Goal: Task Accomplishment & Management: Manage account settings

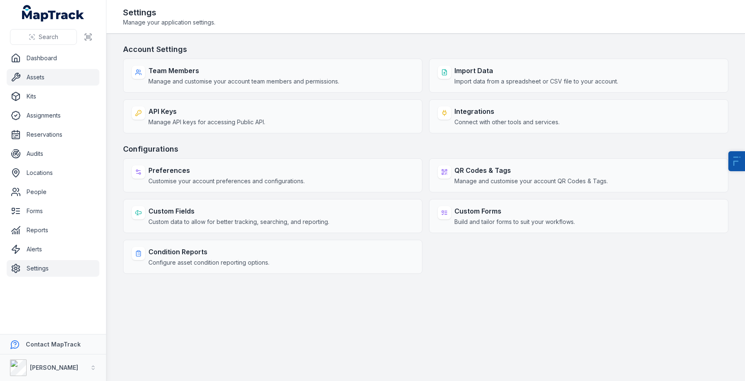
click at [38, 83] on link "Assets" at bounding box center [53, 77] width 93 height 17
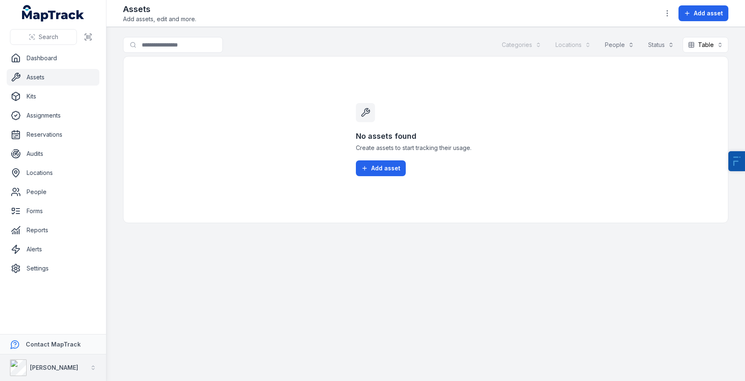
click at [59, 364] on strong "[PERSON_NAME]" at bounding box center [54, 367] width 48 height 7
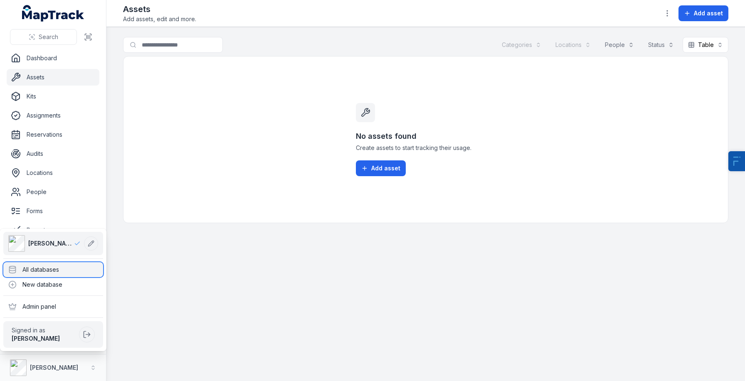
click at [62, 275] on div "All databases" at bounding box center [53, 269] width 100 height 15
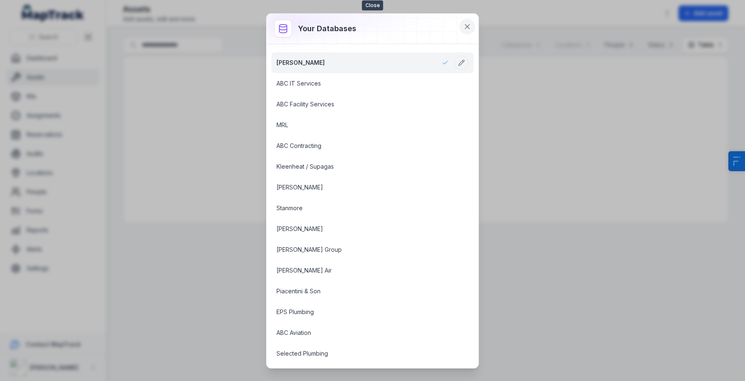
click at [466, 21] on button at bounding box center [467, 27] width 16 height 16
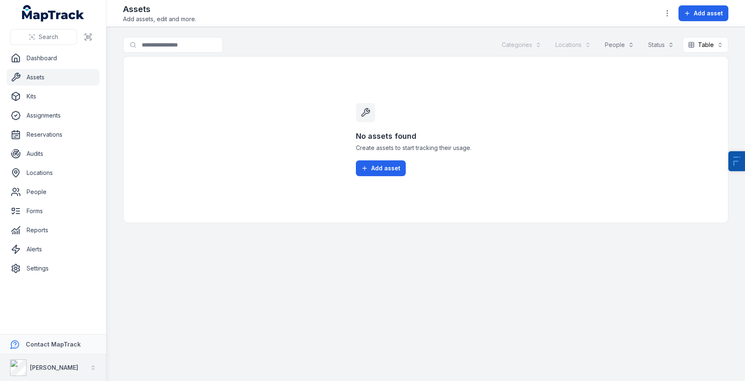
click at [30, 367] on strong "[PERSON_NAME]" at bounding box center [54, 367] width 48 height 7
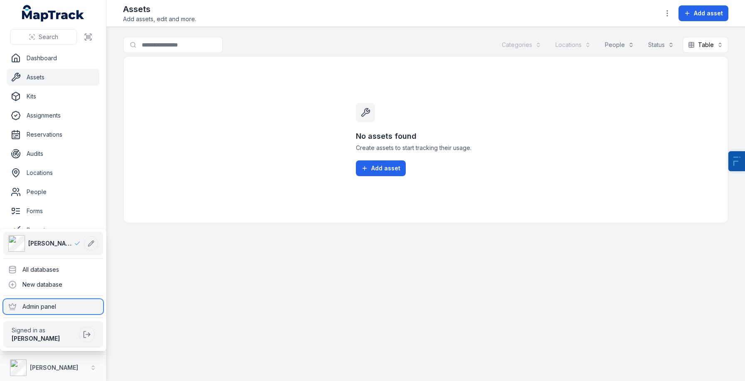
click at [52, 302] on div "Admin panel" at bounding box center [53, 306] width 100 height 15
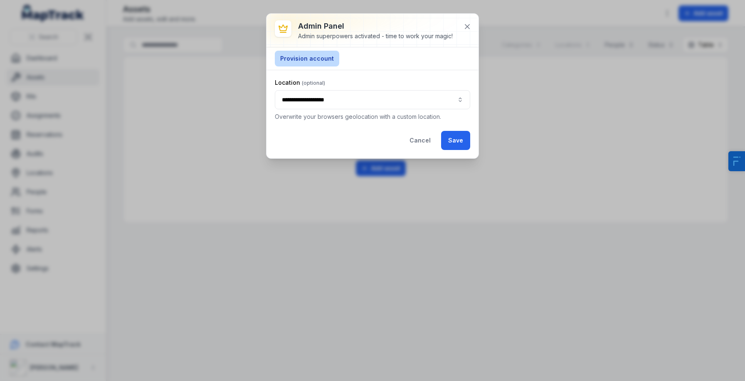
click at [312, 61] on button "Provision account" at bounding box center [307, 59] width 64 height 16
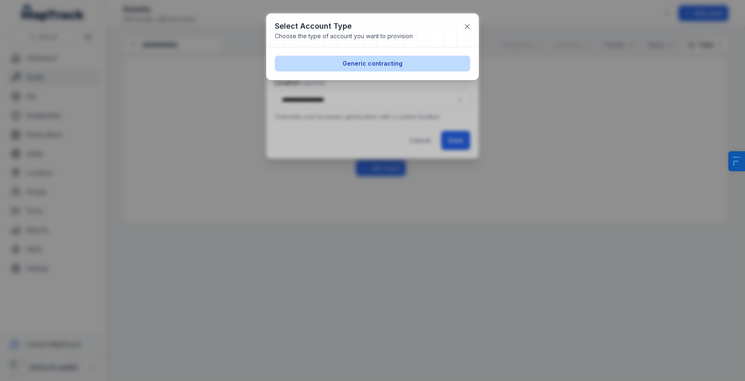
click at [420, 66] on button "Generic contracting" at bounding box center [372, 64] width 195 height 16
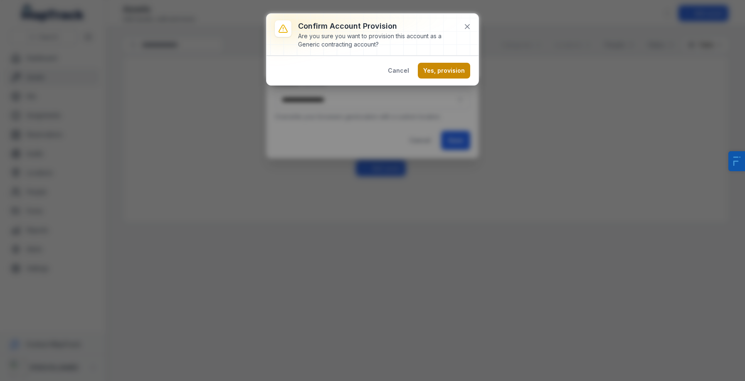
click at [439, 70] on button "Yes, provision" at bounding box center [444, 71] width 52 height 16
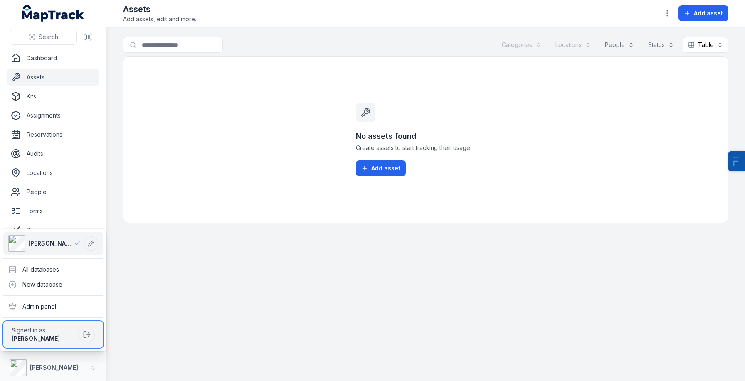
click at [66, 337] on div "[PERSON_NAME]" at bounding box center [44, 339] width 64 height 8
